Goal: Find specific page/section: Find specific page/section

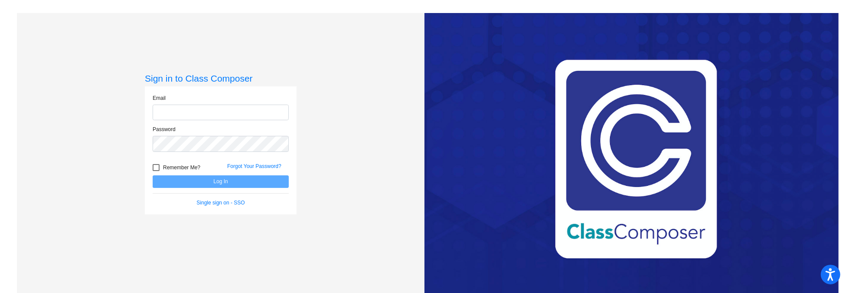
type input "[EMAIL_ADDRESS][DOMAIN_NAME]"
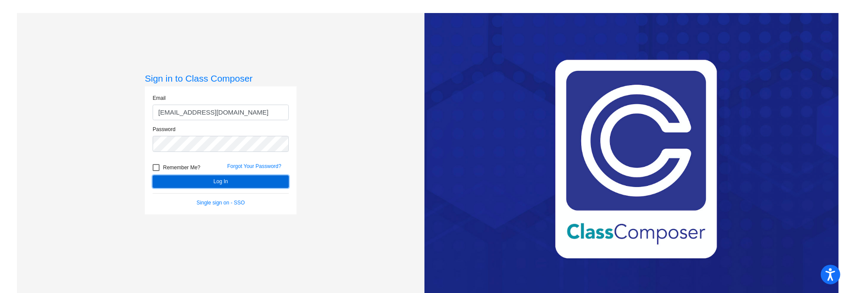
click at [238, 179] on button "Log In" at bounding box center [221, 181] width 136 height 13
click at [157, 180] on button "Log In" at bounding box center [221, 181] width 136 height 13
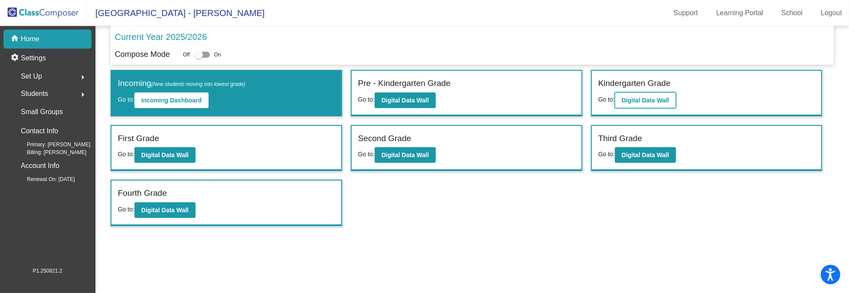
click at [632, 93] on button "Digital Data Wall" at bounding box center [645, 100] width 61 height 16
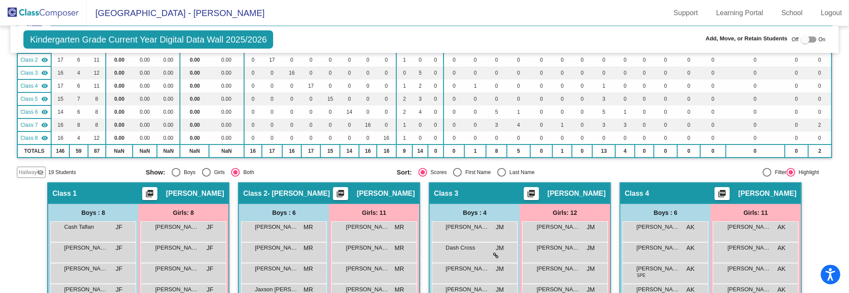
scroll to position [43, 0]
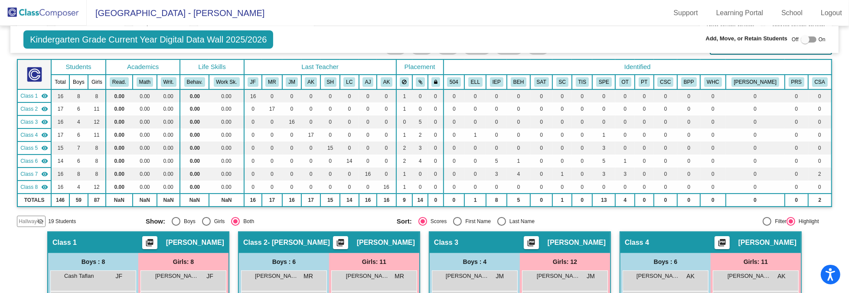
click at [625, 60] on th "Identified" at bounding box center [638, 66] width 388 height 15
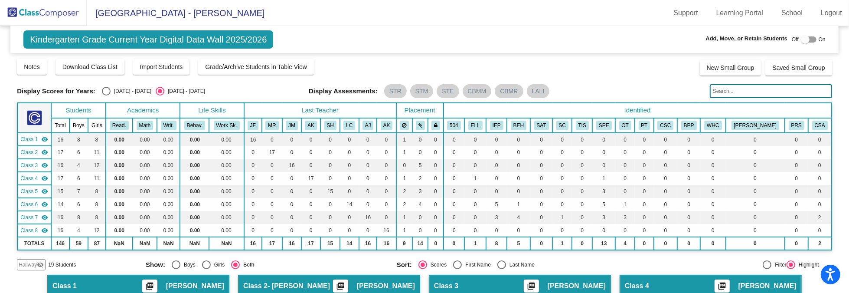
click at [722, 91] on input "text" at bounding box center [771, 91] width 122 height 14
type input "blamer"
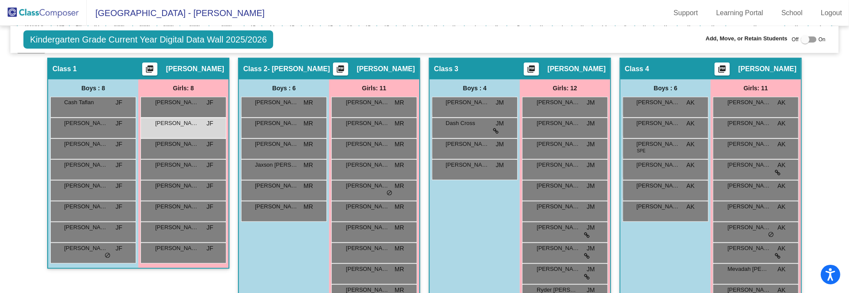
scroll to position [87, 0]
